Goal: Transaction & Acquisition: Purchase product/service

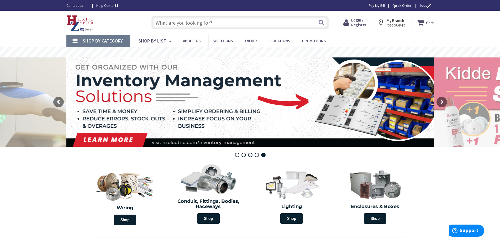
click at [176, 24] on input "text" at bounding box center [240, 22] width 177 height 13
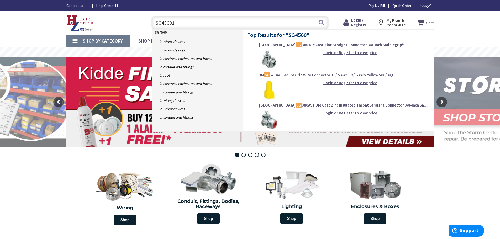
type input "SG456012"
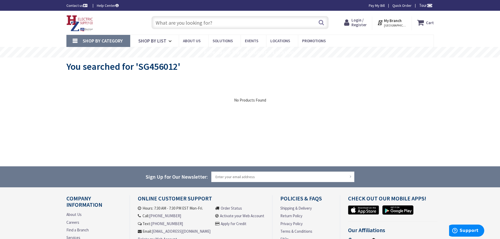
drag, startPoint x: 188, startPoint y: 24, endPoint x: 189, endPoint y: 32, distance: 7.4
click at [189, 32] on div "Toggle Nav Search Cart My Cart Close" at bounding box center [251, 23] width 376 height 18
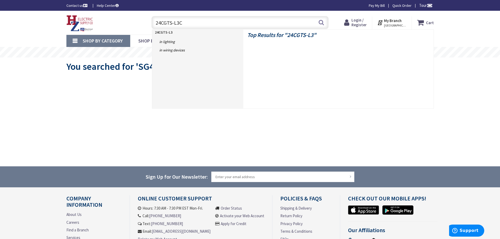
type input "24CGTS-L3C3"
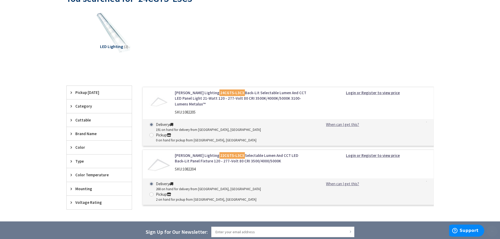
scroll to position [79, 0]
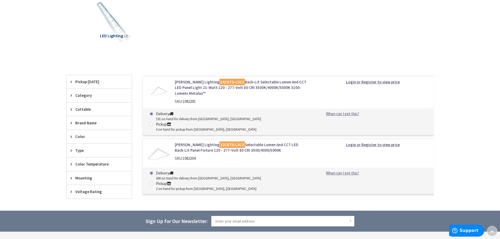
click at [373, 81] on strong "Login or Register to view price" at bounding box center [373, 82] width 54 height 5
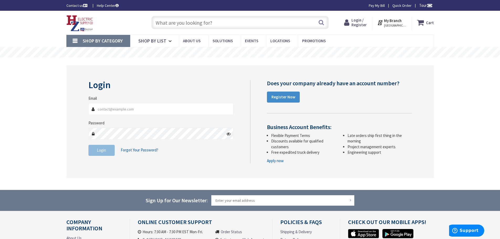
type input "ajelectric2000@yahoo.com"
click at [106, 154] on button "Login" at bounding box center [102, 150] width 26 height 11
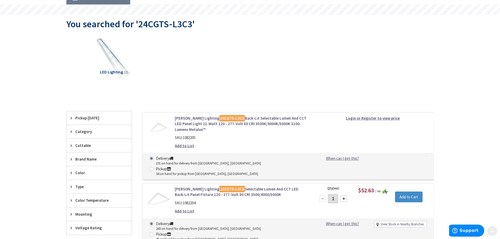
scroll to position [53, 0]
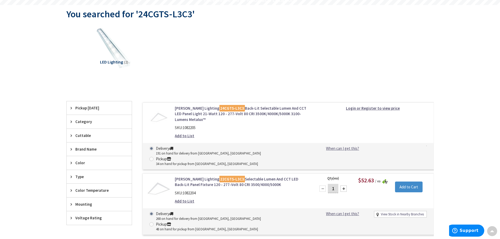
click at [255, 114] on link "Cooper Lighting 24CGTS-L3C3 Back-Lit Selectable Lumen And CCT LED Panel Light 2…" at bounding box center [242, 114] width 134 height 17
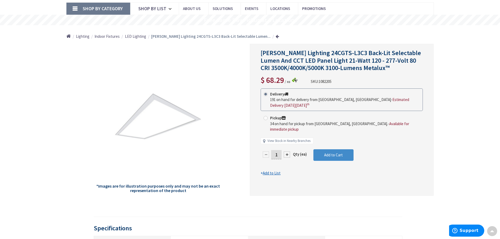
scroll to position [26, 0]
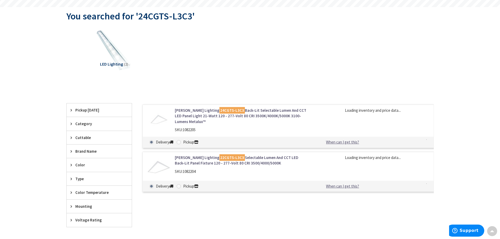
scroll to position [53, 0]
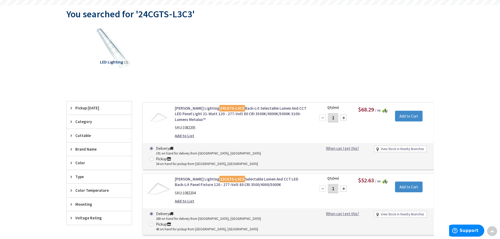
click at [220, 108] on mark "24CGTS-L3C3" at bounding box center [232, 108] width 25 height 7
